Goal: Transaction & Acquisition: Book appointment/travel/reservation

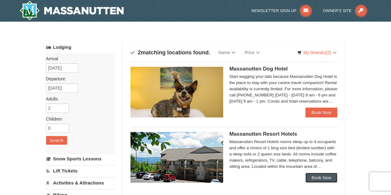
click at [323, 177] on link "Book Now" at bounding box center [322, 178] width 32 height 10
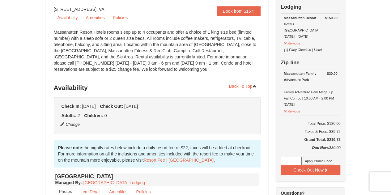
scroll to position [82, 0]
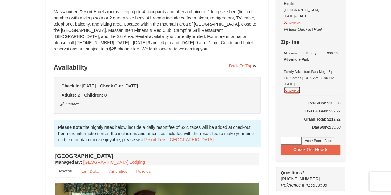
click at [298, 93] on button "Remove" at bounding box center [292, 90] width 17 height 8
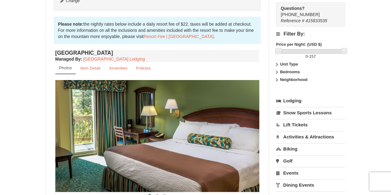
scroll to position [206, 0]
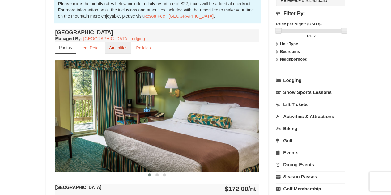
click at [113, 46] on small "Amenities" at bounding box center [118, 47] width 19 height 5
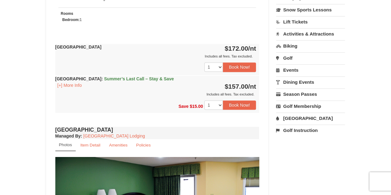
scroll to position [268, 0]
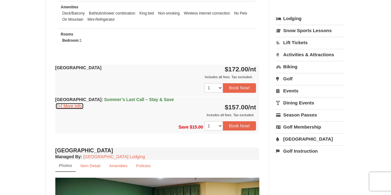
click at [74, 106] on button "[+] More Info" at bounding box center [69, 106] width 29 height 7
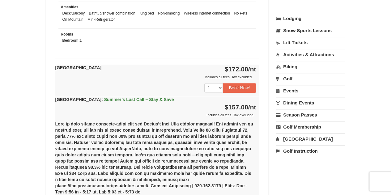
scroll to position [289, 0]
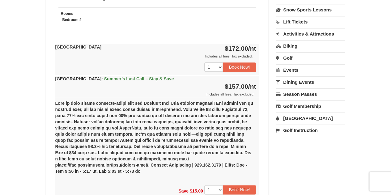
click at [166, 159] on div "(1) Hotel King Room Saturday, September 06, 2025-Sunday, September 07, 2025 $17…" at bounding box center [157, 139] width 204 height 85
drag, startPoint x: 166, startPoint y: 159, endPoint x: 251, endPoint y: 158, distance: 85.4
click at [251, 158] on div "(1) Hotel King Room Saturday, September 06, 2025-Sunday, September 07, 2025 $17…" at bounding box center [157, 139] width 204 height 85
copy div "https://www.massresort.com/stay/rental-info/"
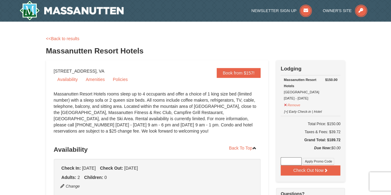
scroll to position [20, 0]
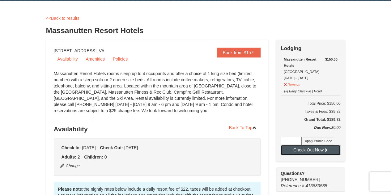
click at [312, 147] on button "Check Out Now" at bounding box center [311, 150] width 60 height 10
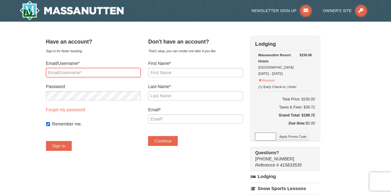
click at [85, 71] on input "Email/Username*" at bounding box center [93, 72] width 95 height 9
type input "Wkleiman@hotmail.com"
drag, startPoint x: 114, startPoint y: 75, endPoint x: 0, endPoint y: 63, distance: 115.0
click at [0, 63] on div "× Have an account? Sign in for faster booking. Email/Username* Wkleiman@hotmail…" at bounding box center [195, 178] width 391 height 313
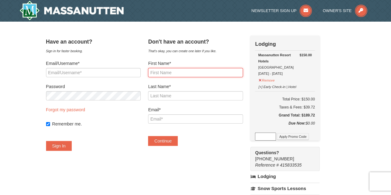
click at [206, 71] on input "First Name*" at bounding box center [195, 72] width 95 height 9
type input "Walter"
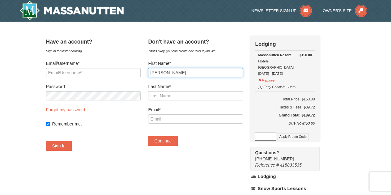
type input "Kleiman"
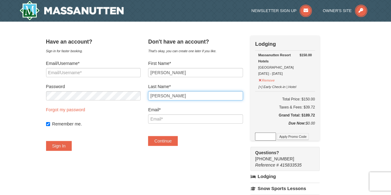
type input "Wkleiman@hotmail.com"
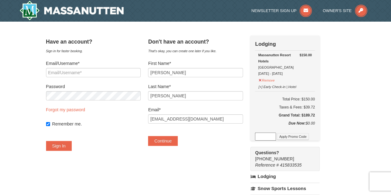
click at [228, 152] on div "Don't have an account? That's okay, you can create one later if you like. First…" at bounding box center [195, 94] width 95 height 117
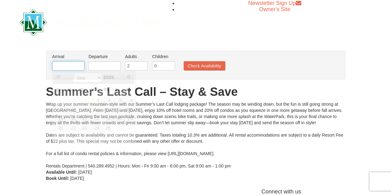
click at [71, 64] on input "text" at bounding box center [68, 65] width 32 height 9
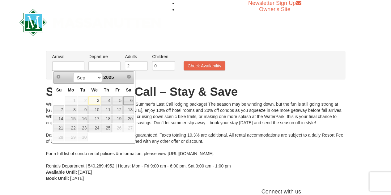
click at [129, 98] on link "6" at bounding box center [128, 101] width 11 height 9
type input "[DATE]"
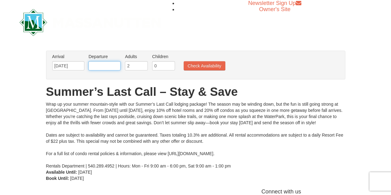
click at [116, 65] on input "text" at bounding box center [104, 65] width 32 height 9
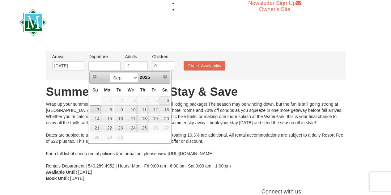
click at [97, 108] on link "7" at bounding box center [95, 109] width 11 height 9
type input "[DATE]"
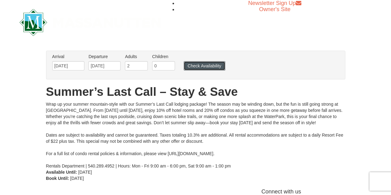
click at [209, 67] on button "Check Availability" at bounding box center [205, 65] width 42 height 9
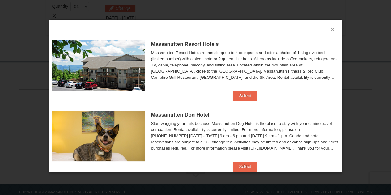
click at [331, 31] on button "×" at bounding box center [333, 29] width 4 height 6
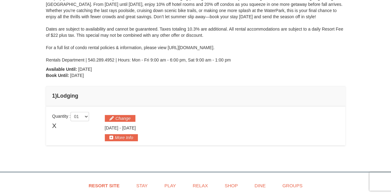
scroll to position [112, 0]
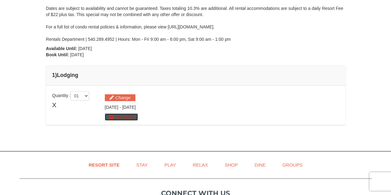
click at [115, 118] on button "More Info" at bounding box center [121, 117] width 33 height 7
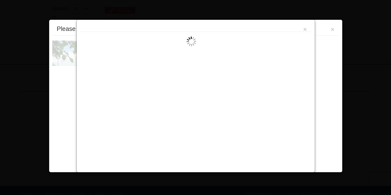
scroll to position [202, 0]
